Goal: Check status: Check status

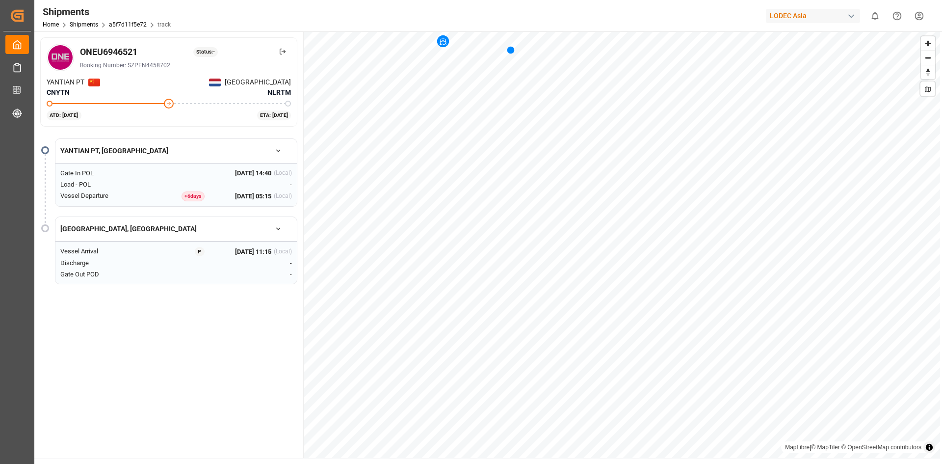
click at [193, 199] on div "+ 6 day s" at bounding box center [193, 196] width 23 height 10
